Goal: Task Accomplishment & Management: Use online tool/utility

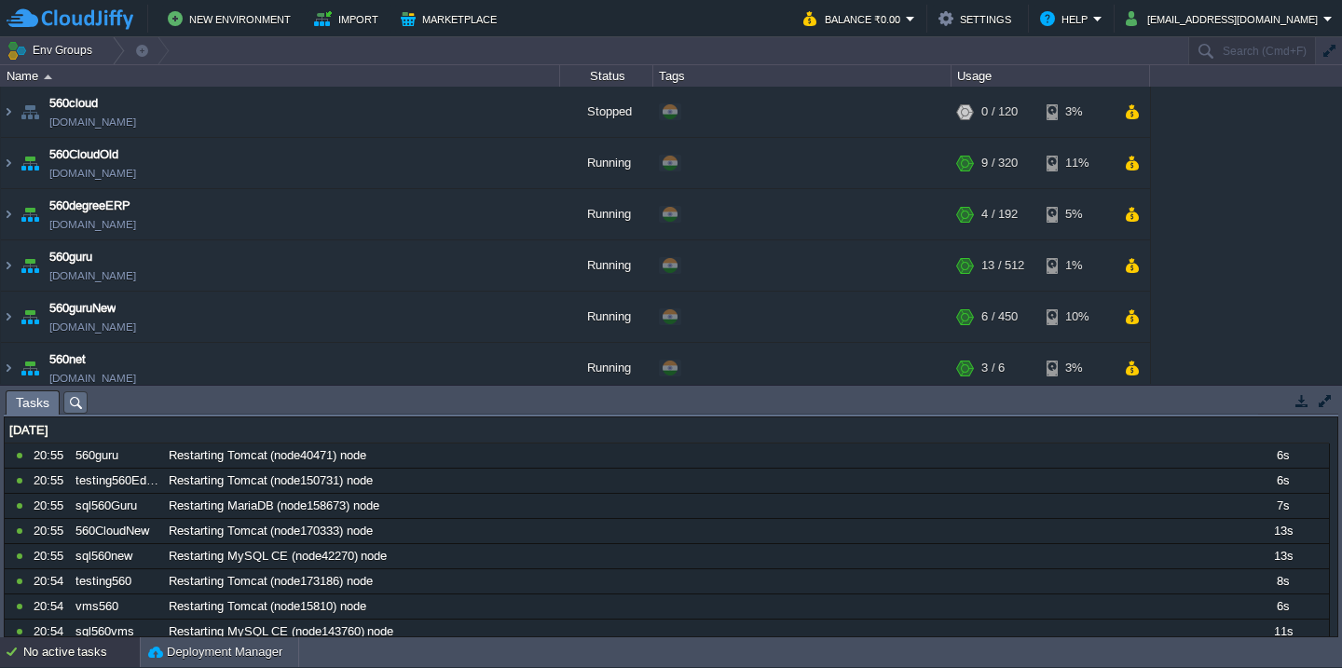
click at [58, 665] on div "No active tasks" at bounding box center [81, 652] width 116 height 30
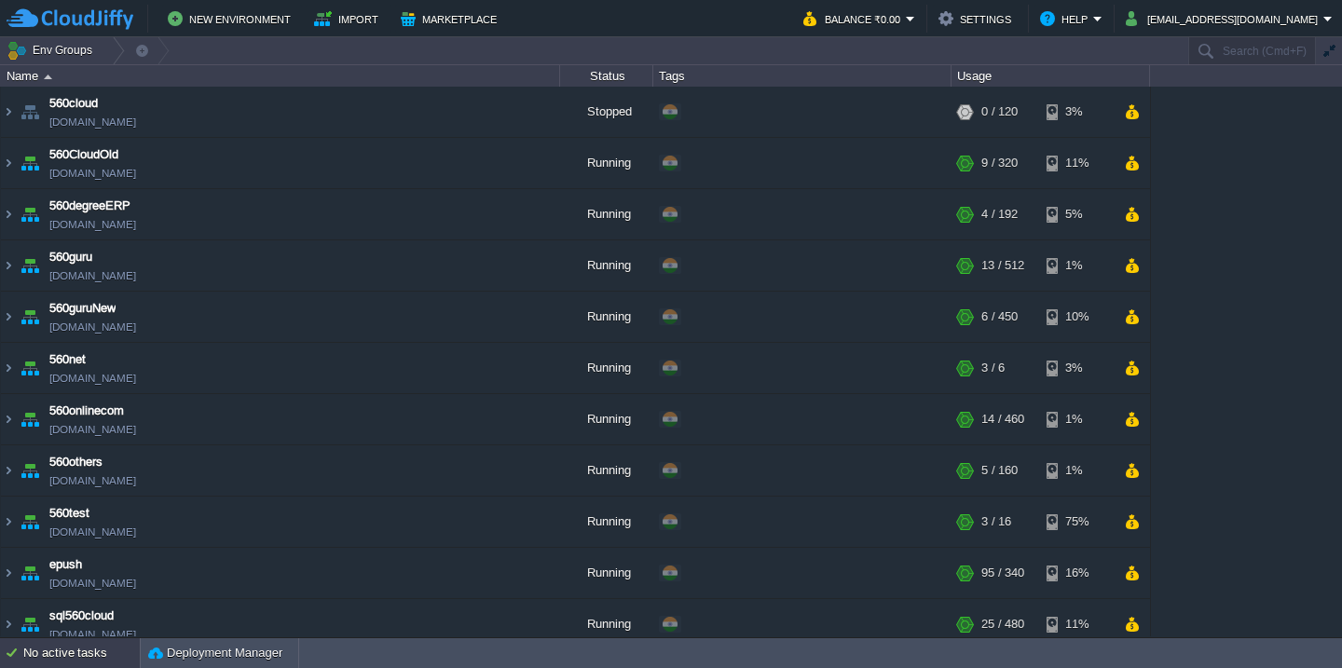
click at [75, 659] on div "No active tasks" at bounding box center [81, 653] width 116 height 30
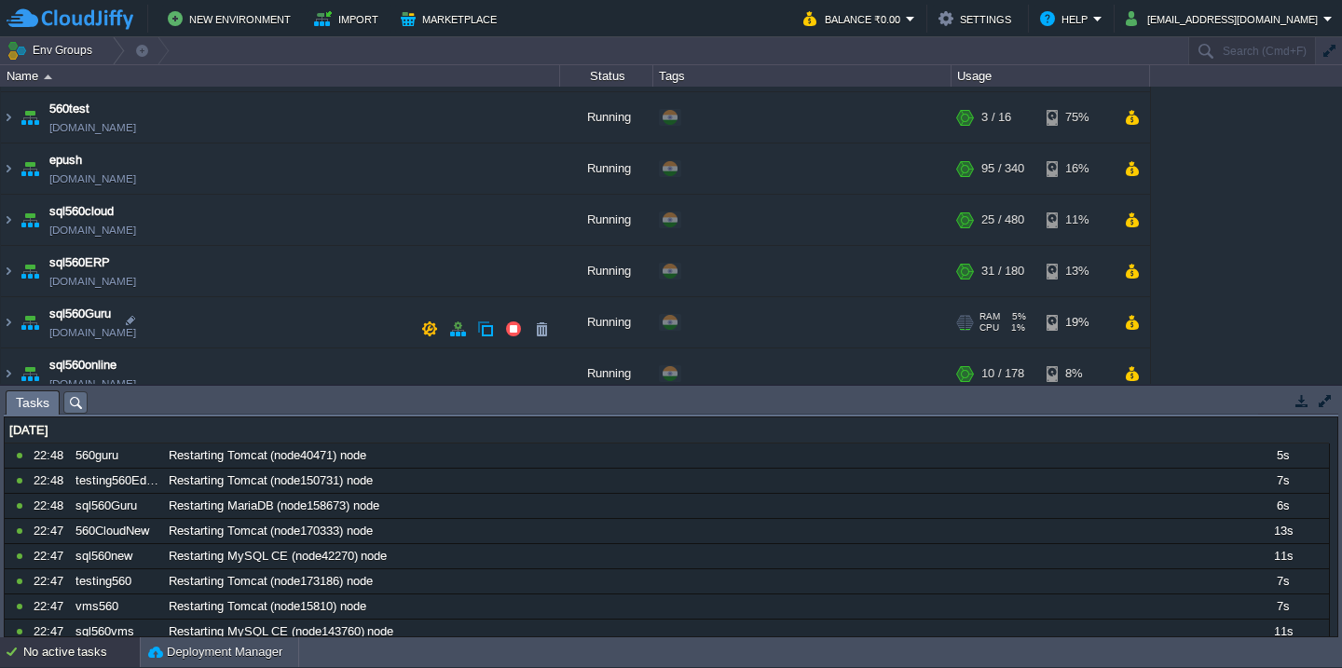
scroll to position [428, 0]
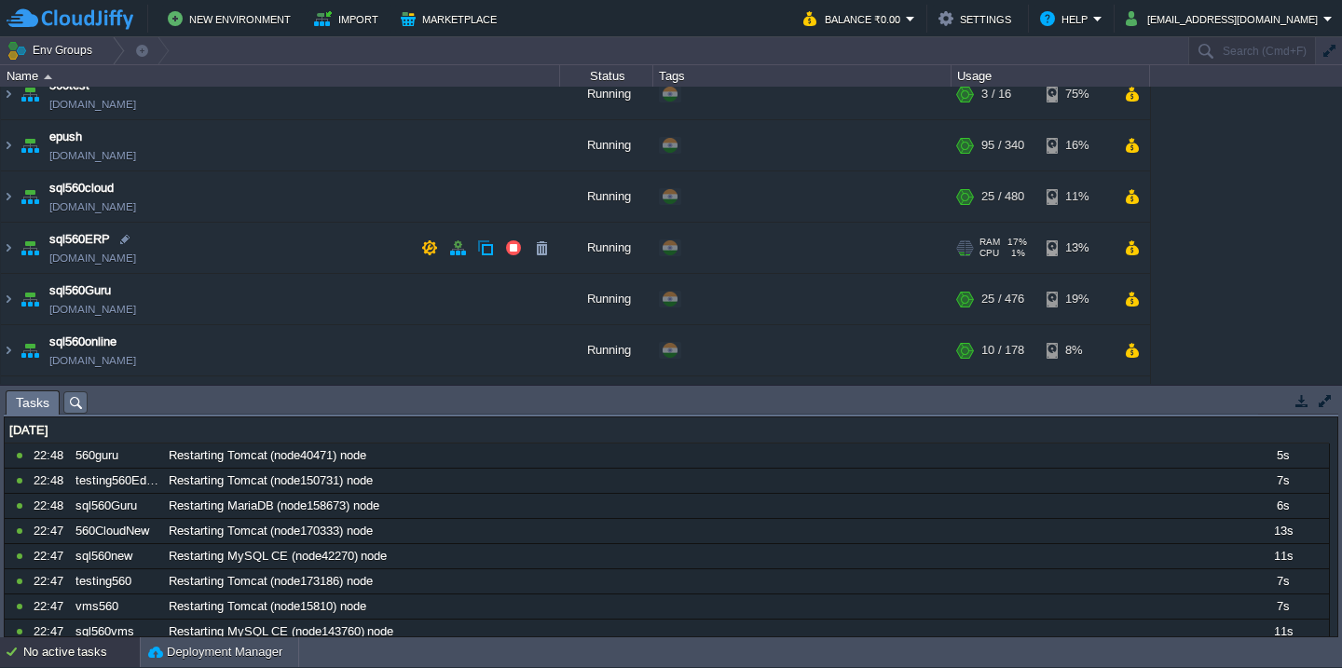
click at [279, 253] on td "sql560ERP [DOMAIN_NAME]" at bounding box center [280, 248] width 559 height 51
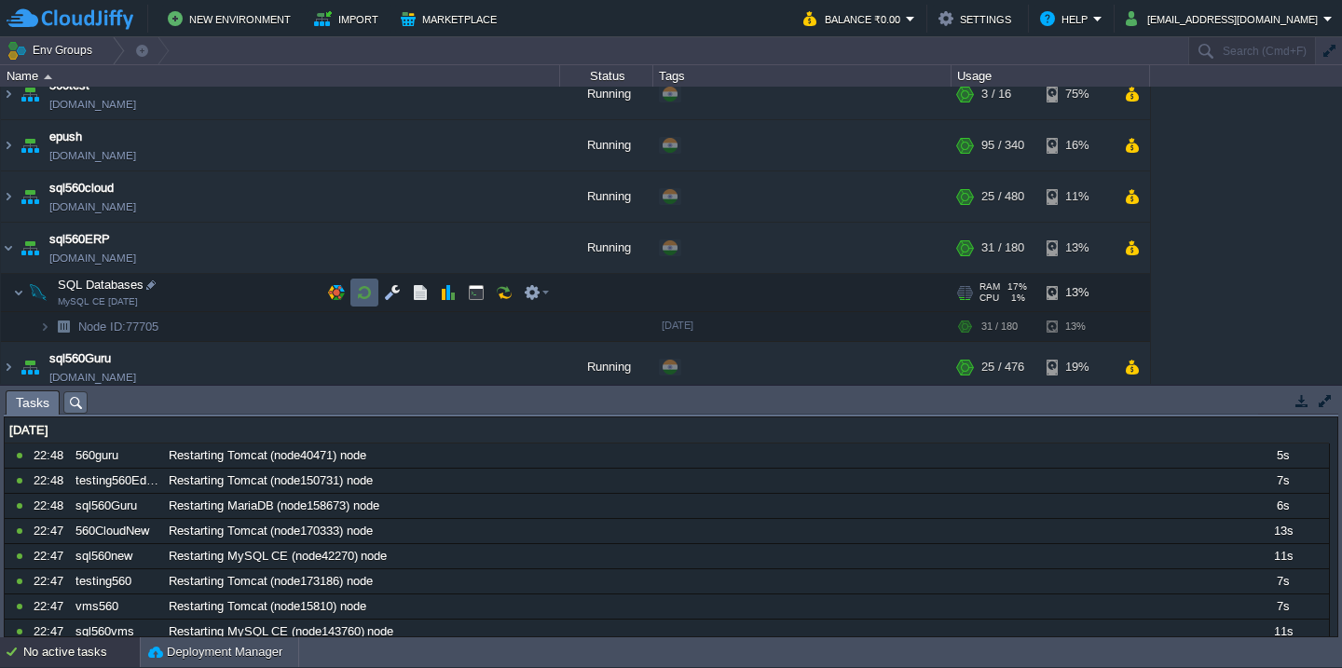
click at [374, 287] on td at bounding box center [364, 293] width 28 height 28
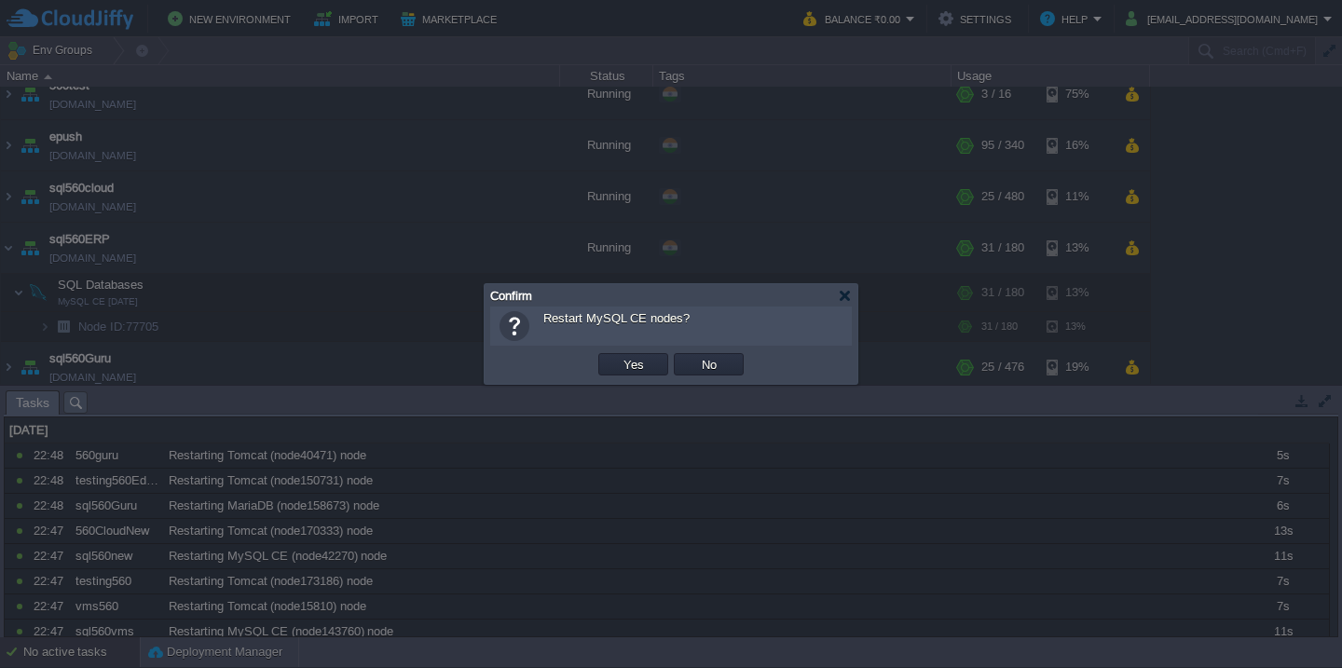
click at [618, 356] on button "Yes" at bounding box center [634, 364] width 32 height 17
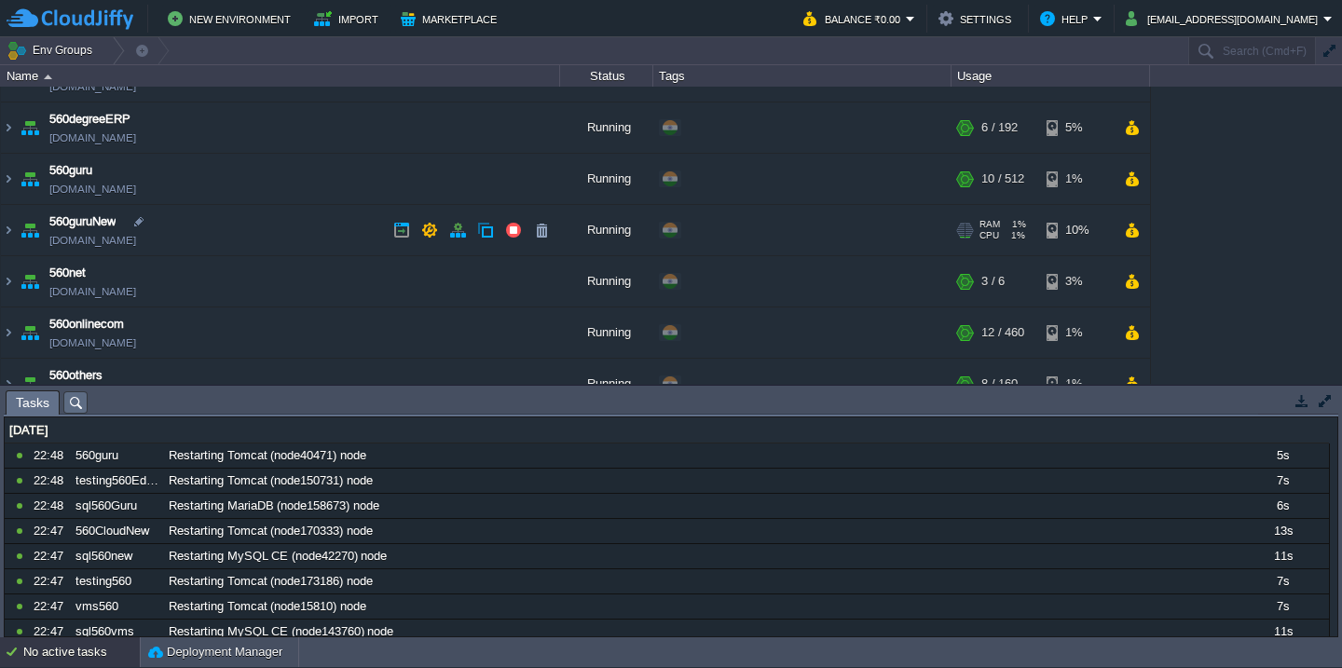
scroll to position [104, 0]
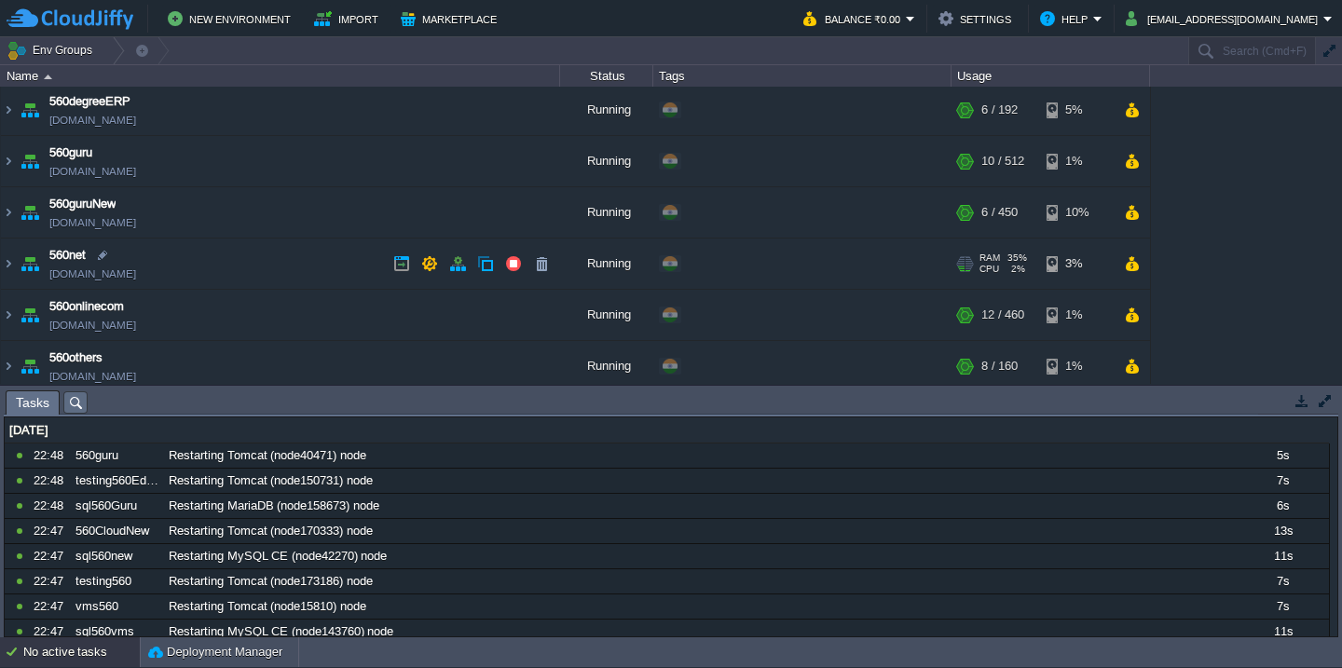
click at [315, 266] on td "560net [DOMAIN_NAME]" at bounding box center [280, 264] width 559 height 51
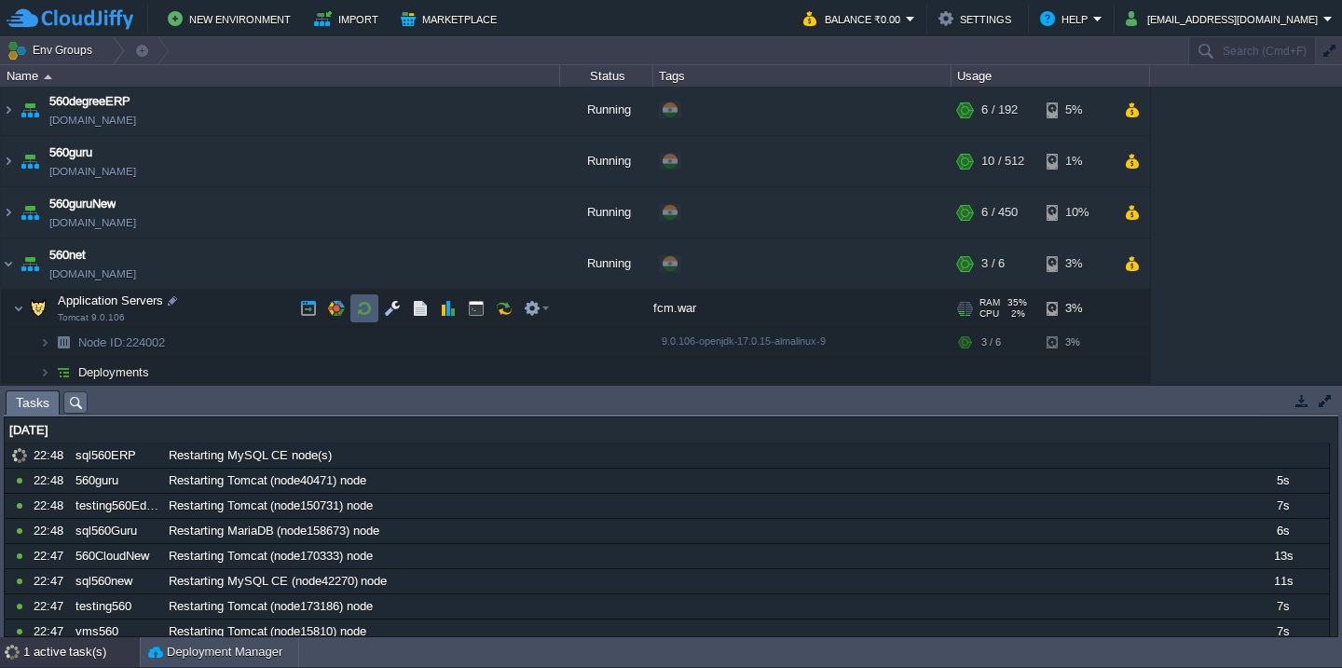
click at [365, 312] on button "button" at bounding box center [364, 308] width 17 height 17
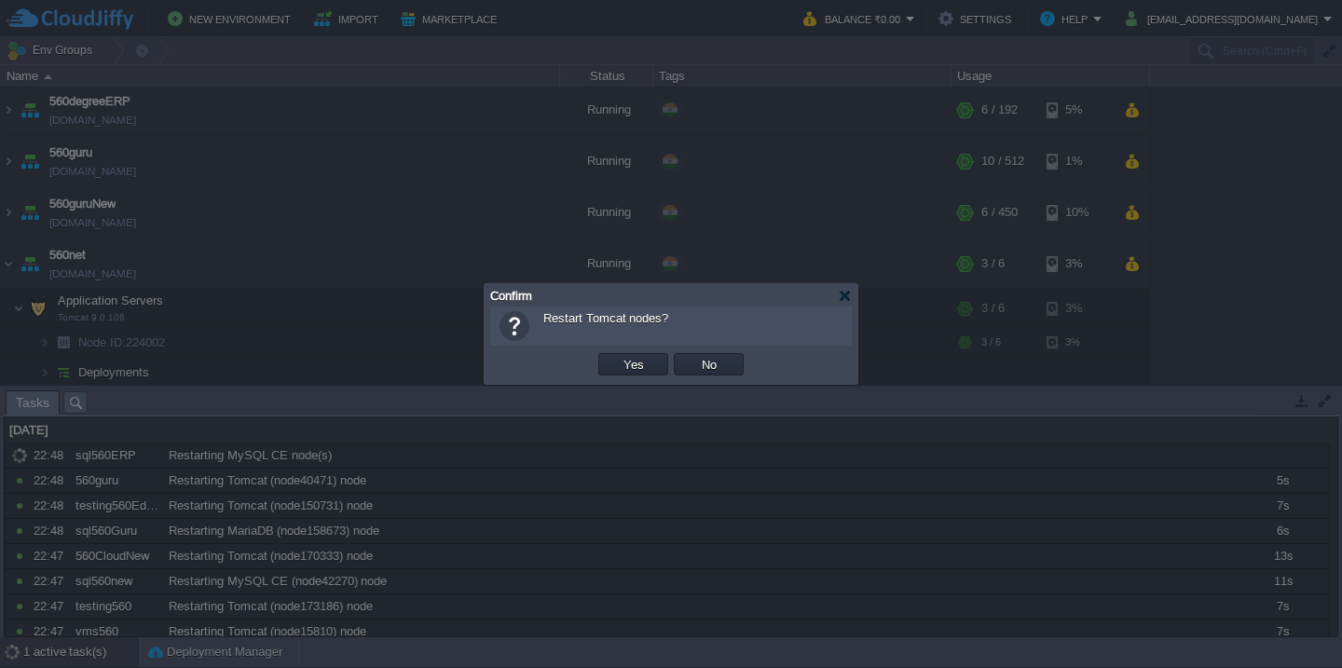
click at [618, 356] on button "Yes" at bounding box center [634, 364] width 32 height 17
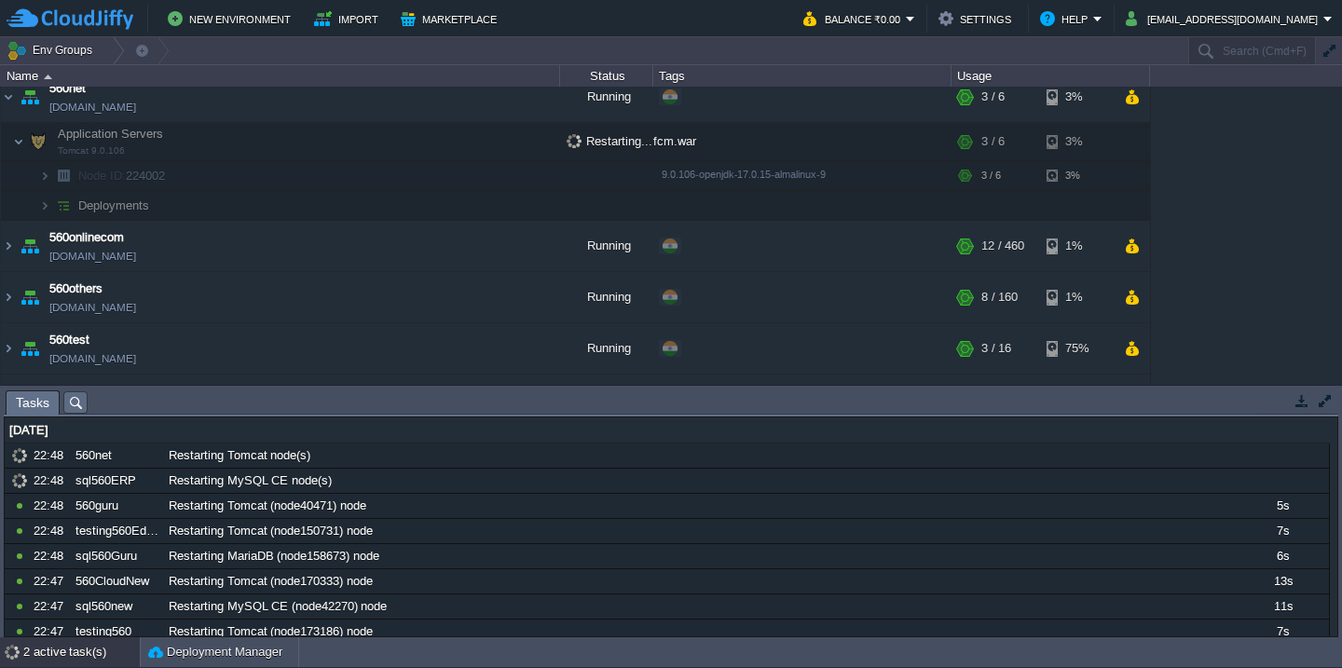
scroll to position [343, 0]
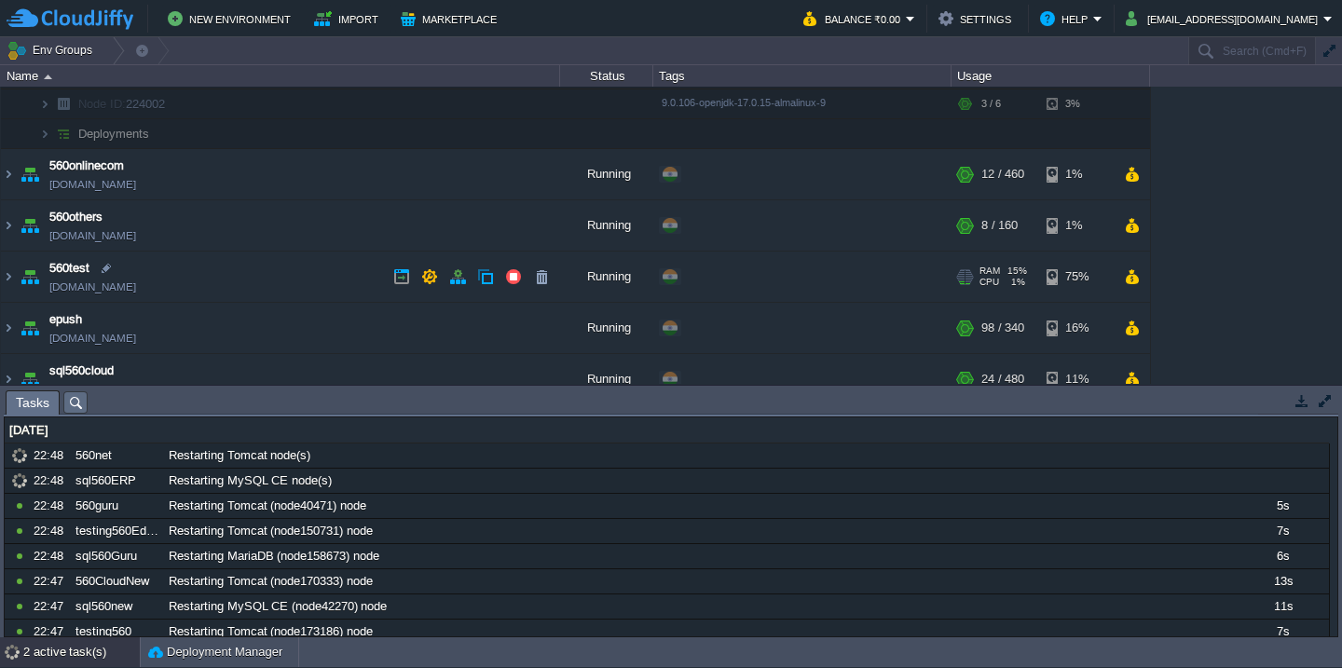
click at [304, 286] on td "560test [DOMAIN_NAME]" at bounding box center [280, 277] width 559 height 51
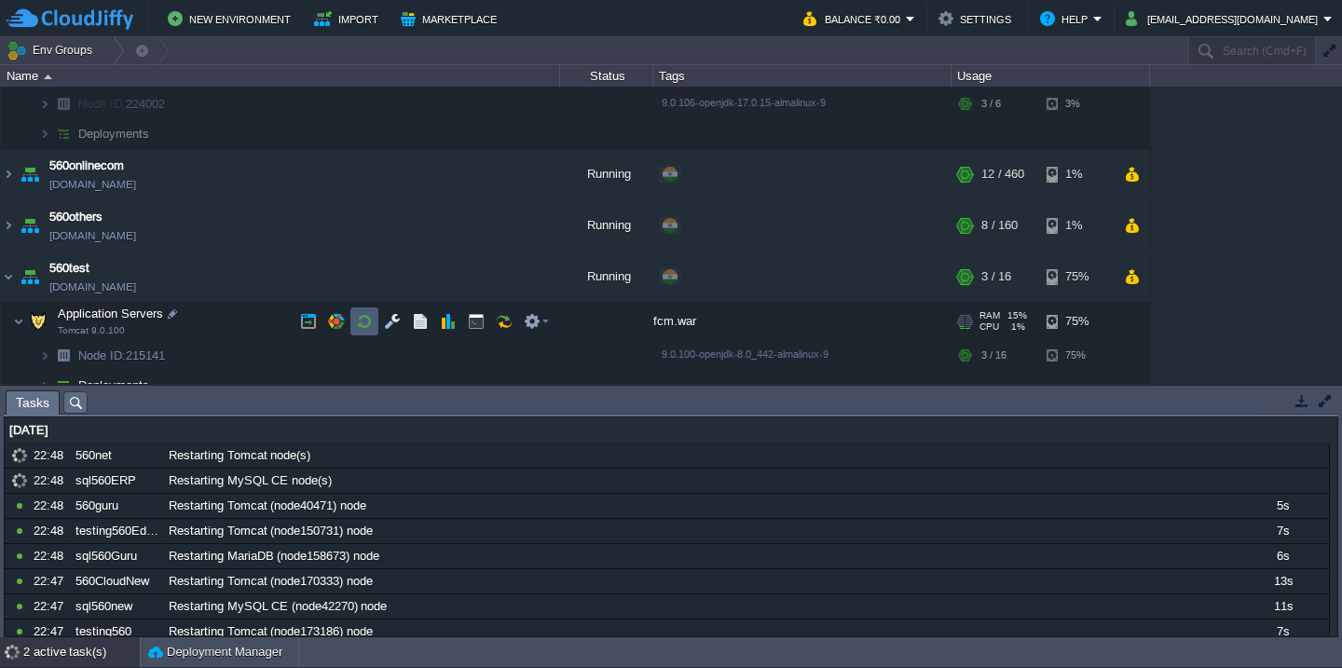
click at [363, 328] on button "button" at bounding box center [364, 321] width 17 height 17
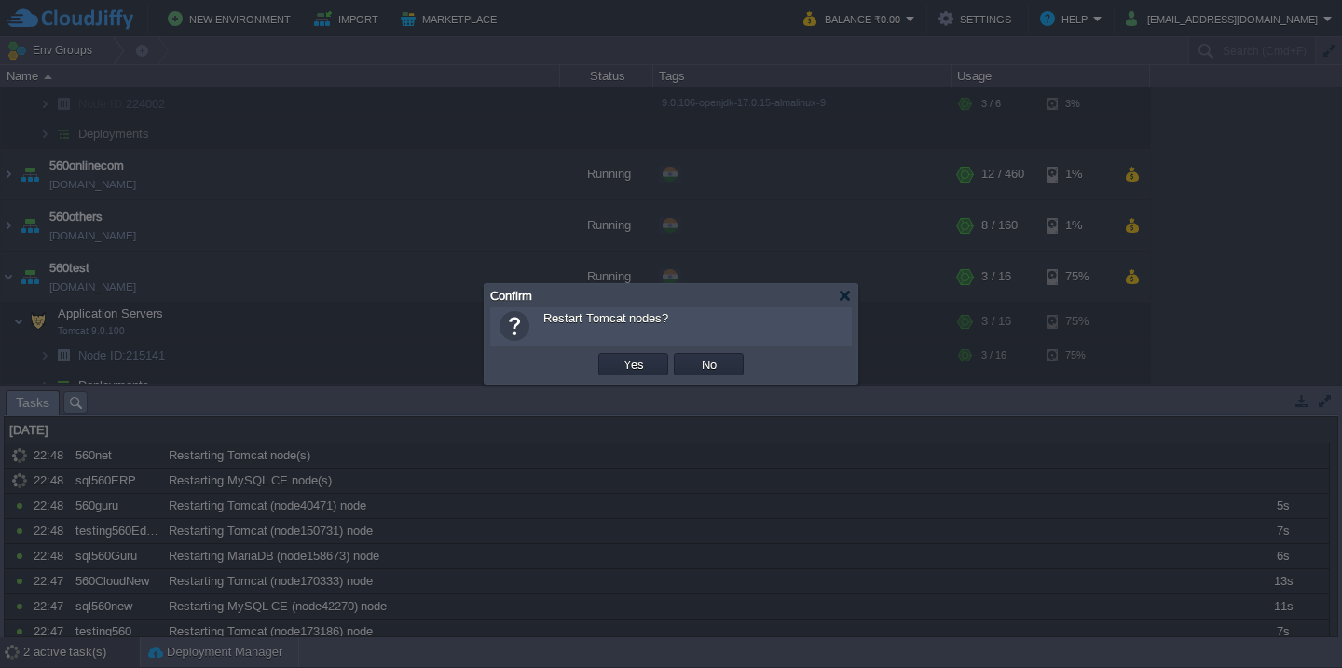
click at [618, 356] on button "Yes" at bounding box center [634, 364] width 32 height 17
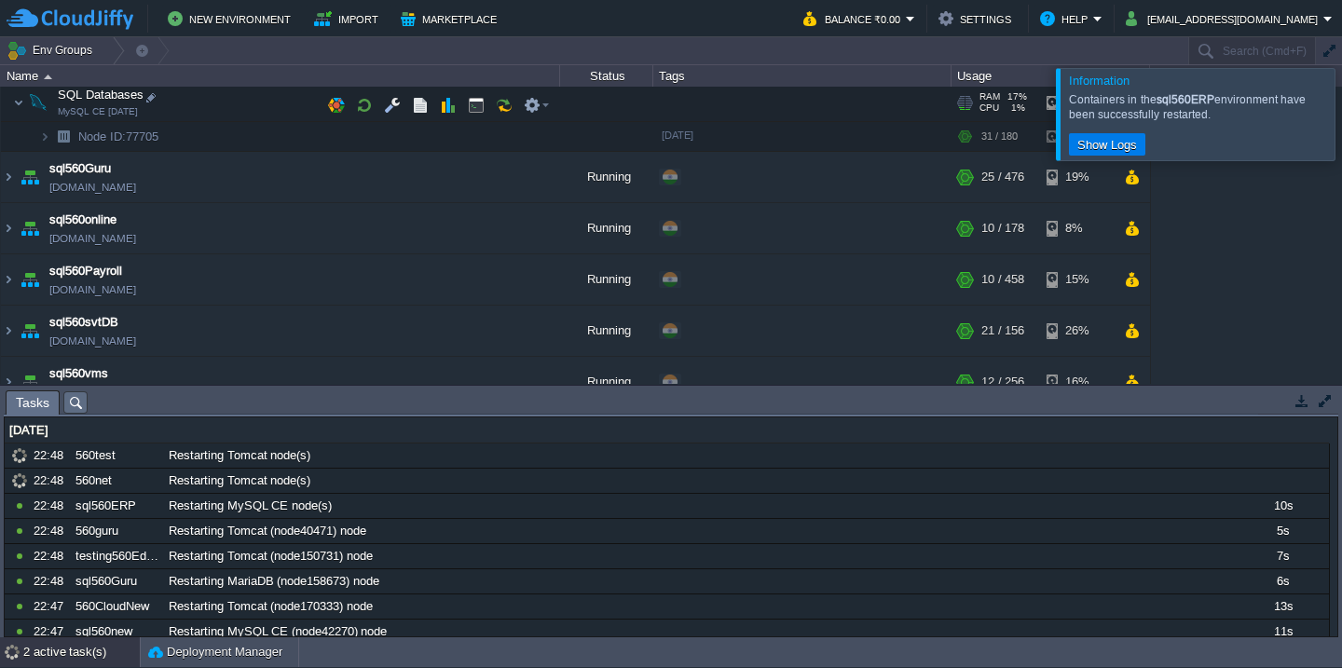
scroll to position [563, 0]
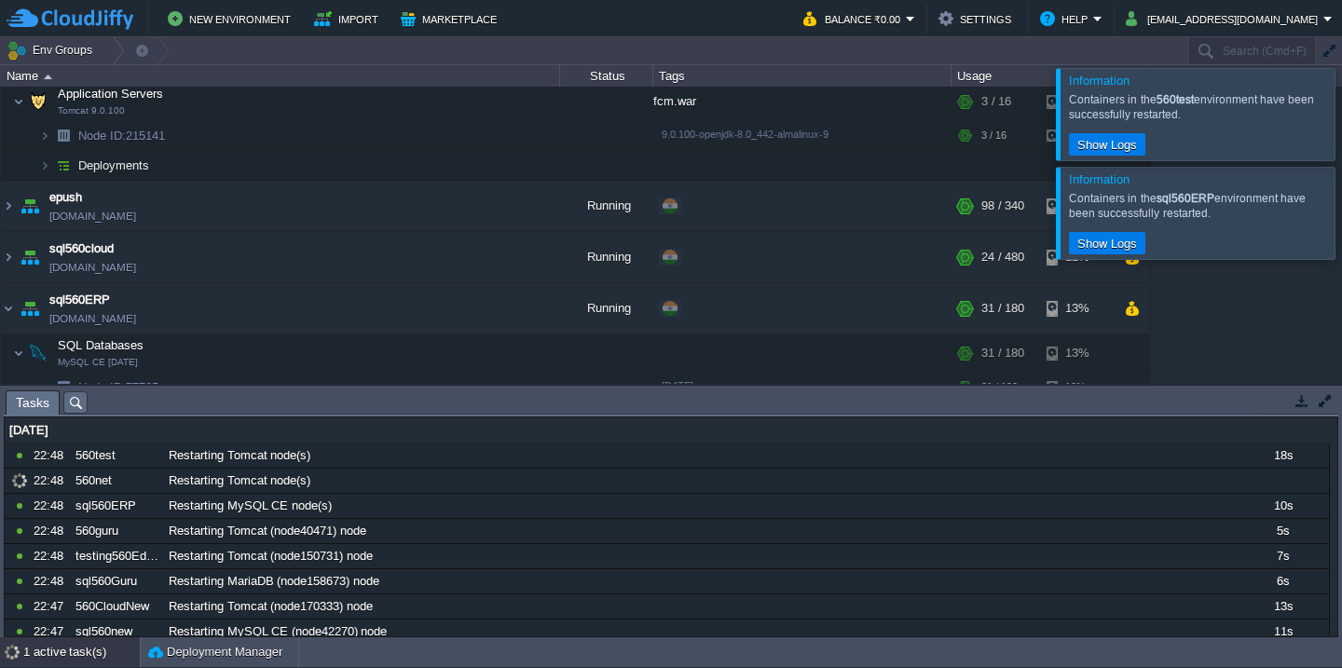
click at [1341, 110] on div at bounding box center [1364, 113] width 0 height 91
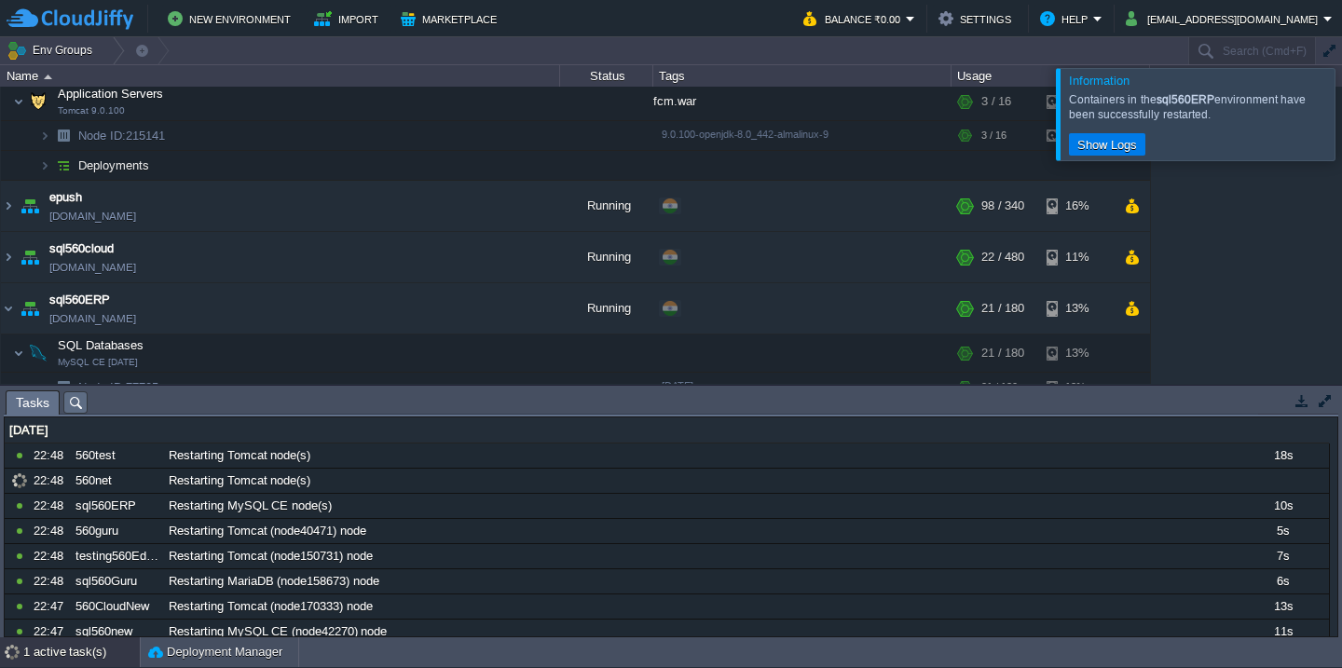
click at [1341, 110] on div at bounding box center [1364, 113] width 0 height 91
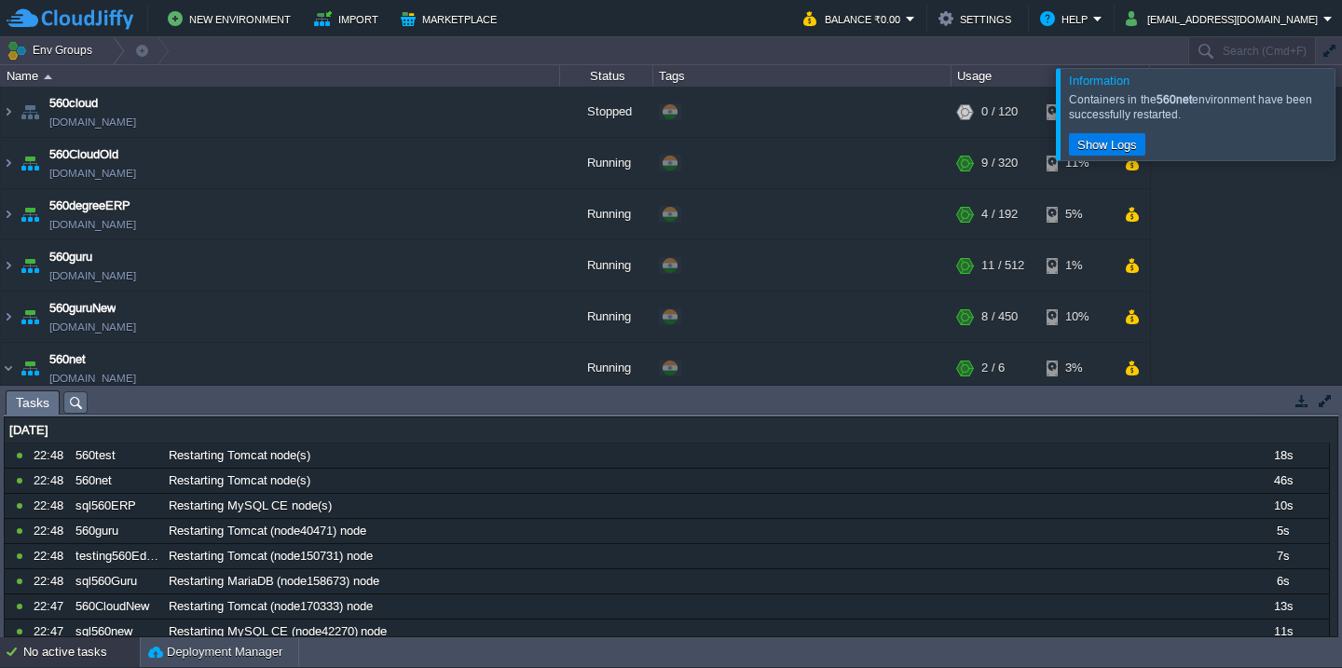
scroll to position [29, 0]
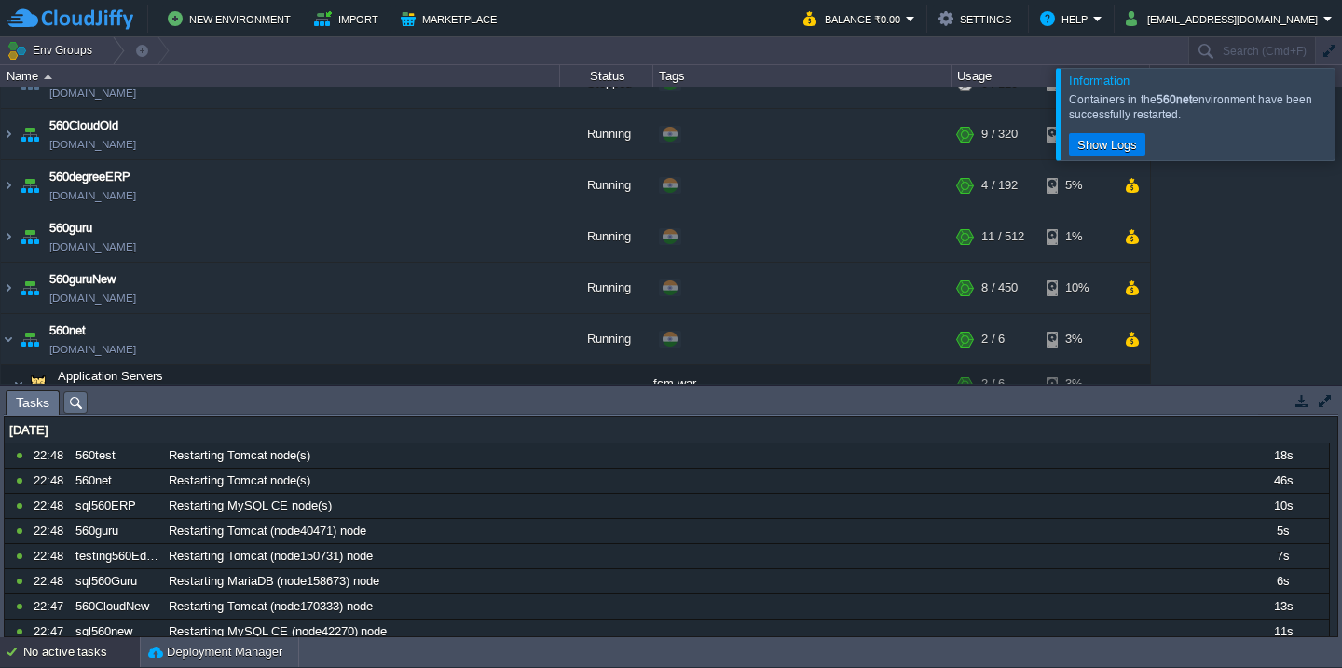
click at [1341, 109] on div at bounding box center [1364, 113] width 0 height 91
